Goal: Task Accomplishment & Management: Use online tool/utility

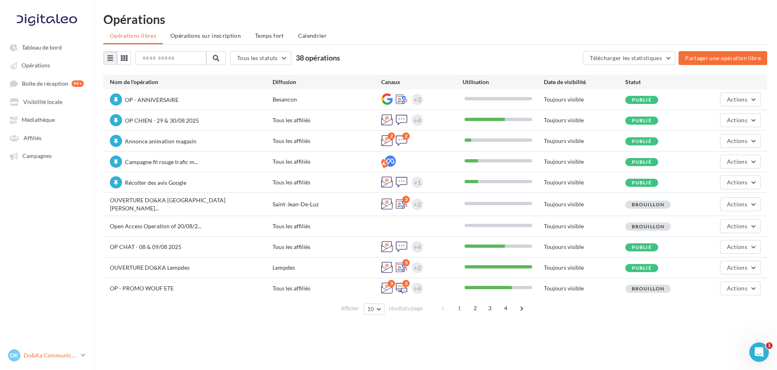
click at [76, 355] on p "Do&Ka Communication" at bounding box center [51, 356] width 54 height 8
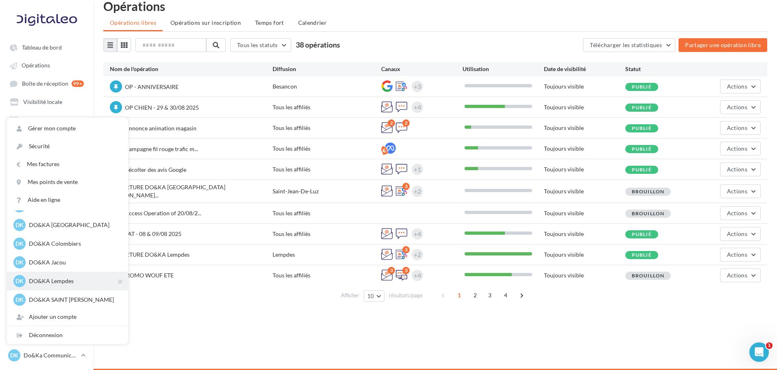
scroll to position [113, 0]
click at [68, 279] on p "DO&KA Lempdes" at bounding box center [73, 280] width 89 height 8
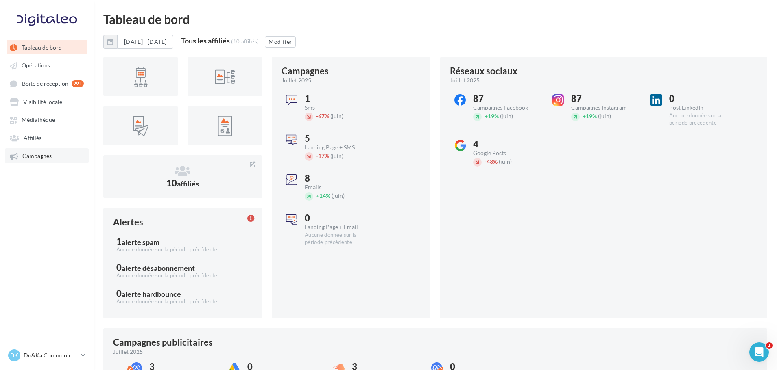
click at [56, 158] on link "Campagnes" at bounding box center [47, 155] width 84 height 15
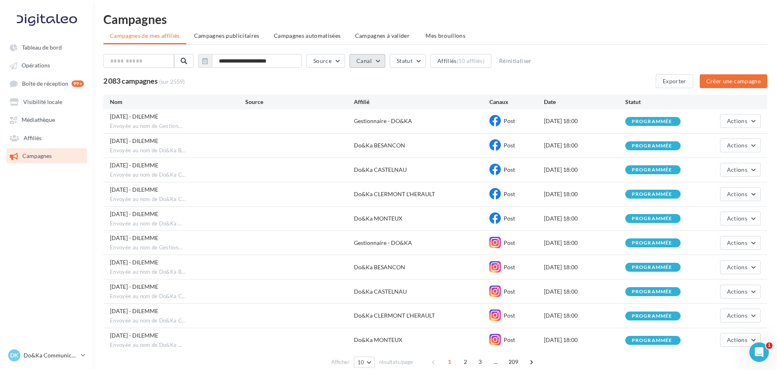
click at [378, 65] on button "Canal" at bounding box center [367, 61] width 36 height 14
click at [363, 88] on label at bounding box center [360, 89] width 8 height 8
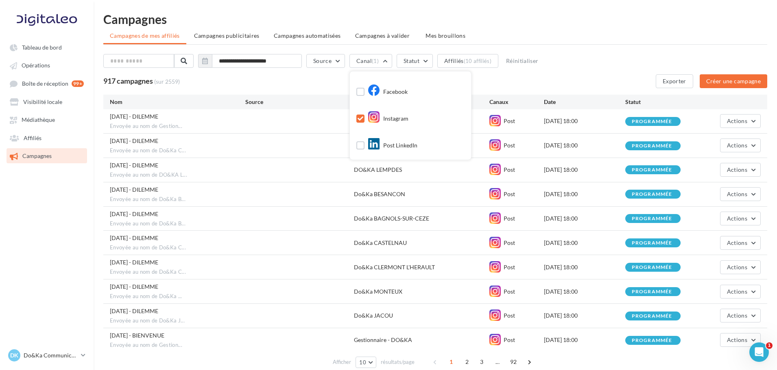
scroll to position [0, 0]
click at [363, 144] on label at bounding box center [360, 143] width 8 height 8
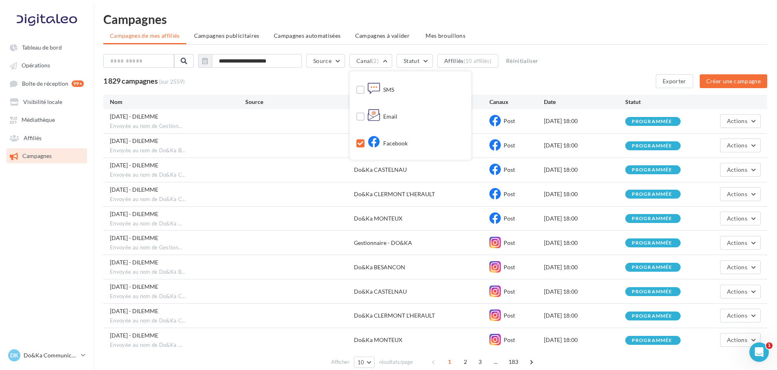
click at [573, 69] on div "**********" at bounding box center [435, 62] width 664 height 17
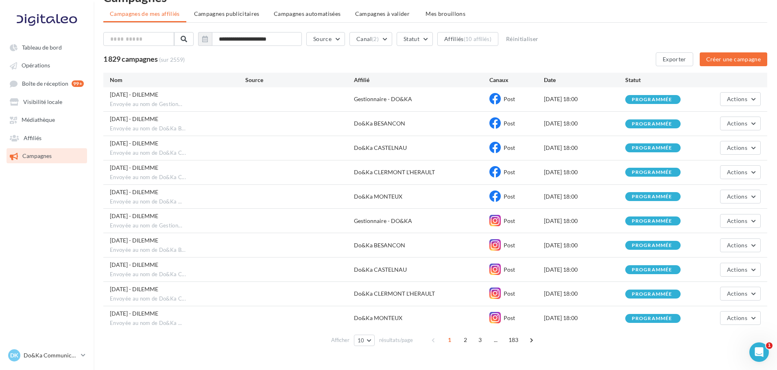
scroll to position [43, 0]
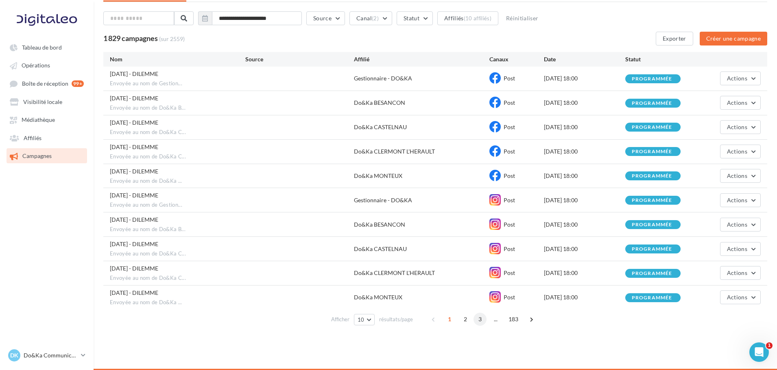
click at [480, 318] on span "3" at bounding box center [479, 319] width 13 height 13
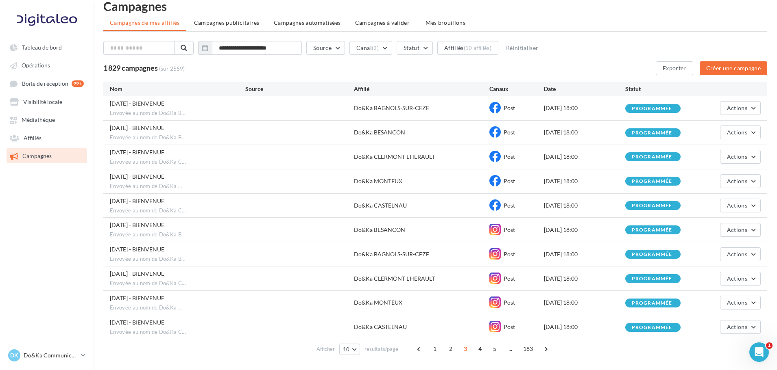
scroll to position [15, 0]
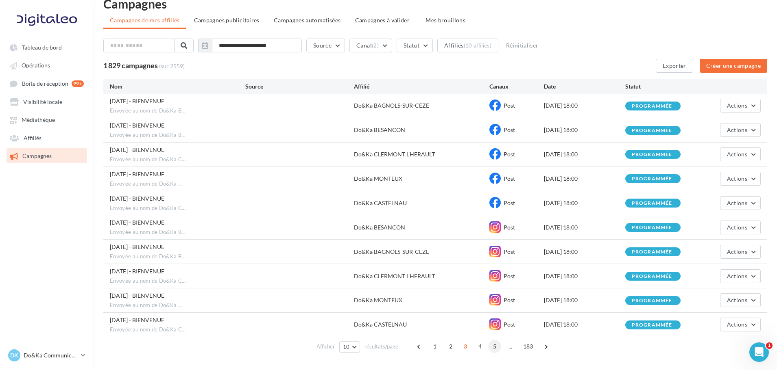
click at [494, 345] on span "5" at bounding box center [494, 346] width 13 height 13
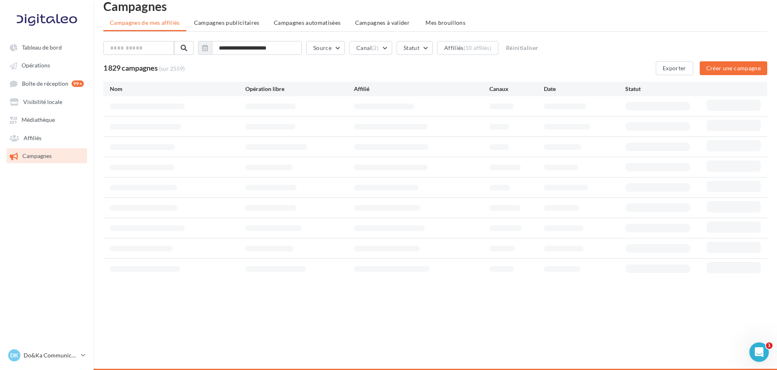
scroll to position [13, 0]
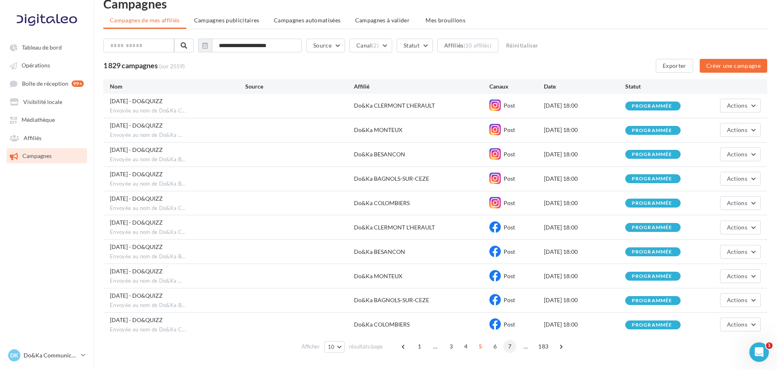
click at [506, 346] on span "7" at bounding box center [509, 346] width 13 height 13
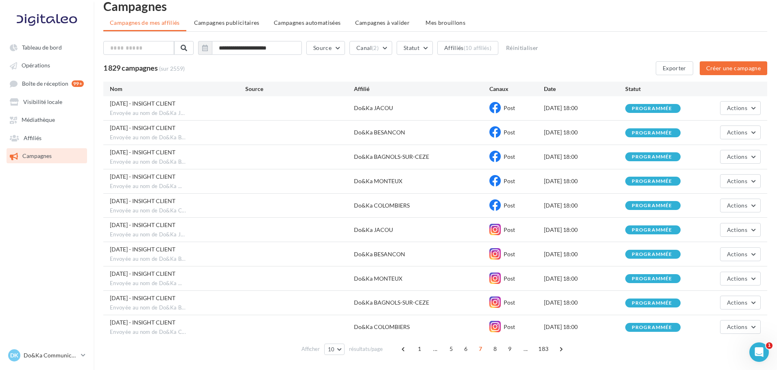
scroll to position [15, 0]
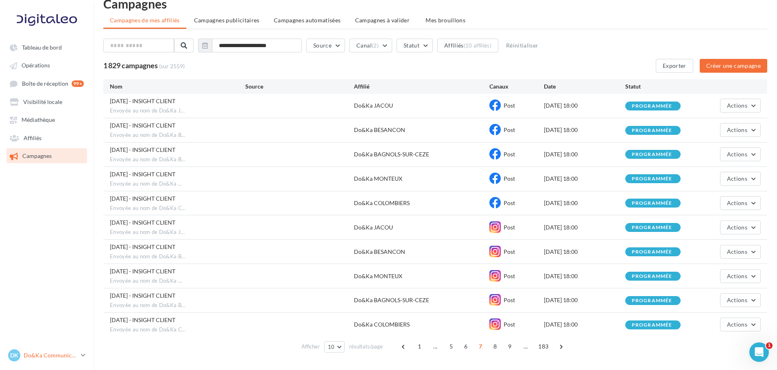
click at [61, 353] on p "Do&Ka Communication" at bounding box center [51, 356] width 54 height 8
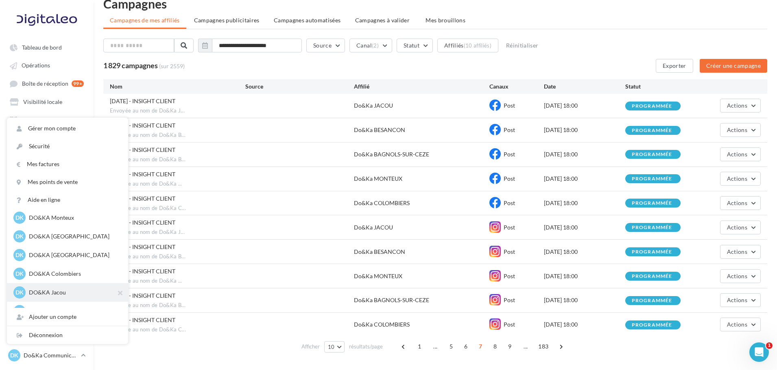
scroll to position [113, 0]
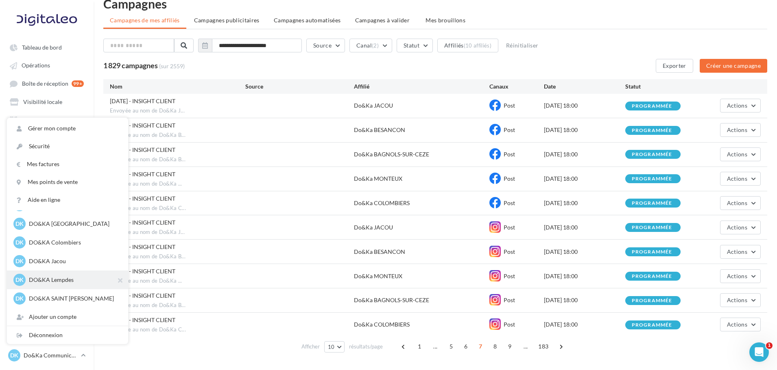
click at [65, 281] on p "DO&KA Lempdes" at bounding box center [73, 280] width 89 height 8
